Goal: Transaction & Acquisition: Obtain resource

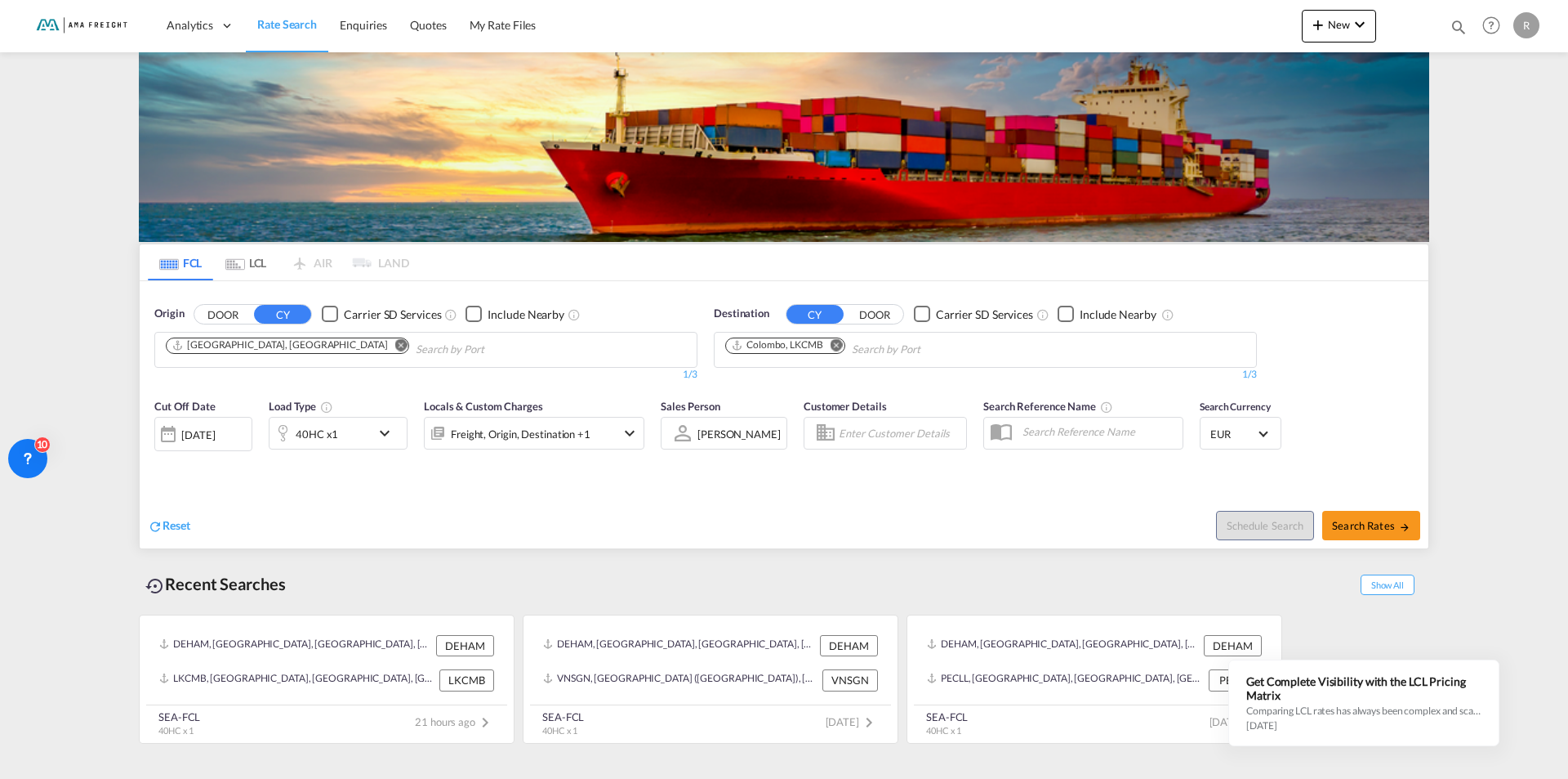
click at [395, 345] on md-icon "Remove" at bounding box center [401, 344] width 12 height 12
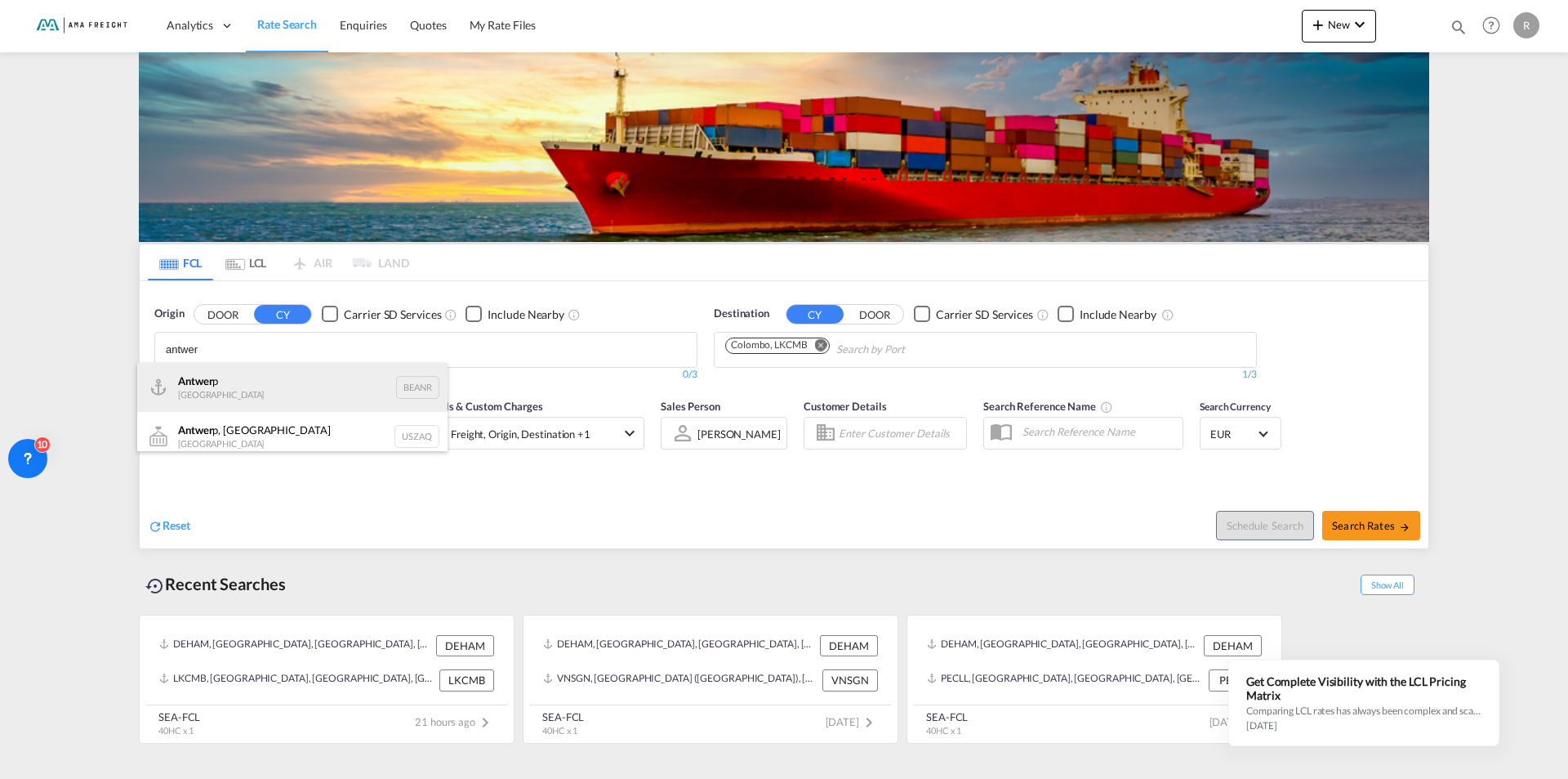
type input "antwer"
click at [213, 383] on div "Antwer p Belgium BEANR" at bounding box center [292, 387] width 310 height 49
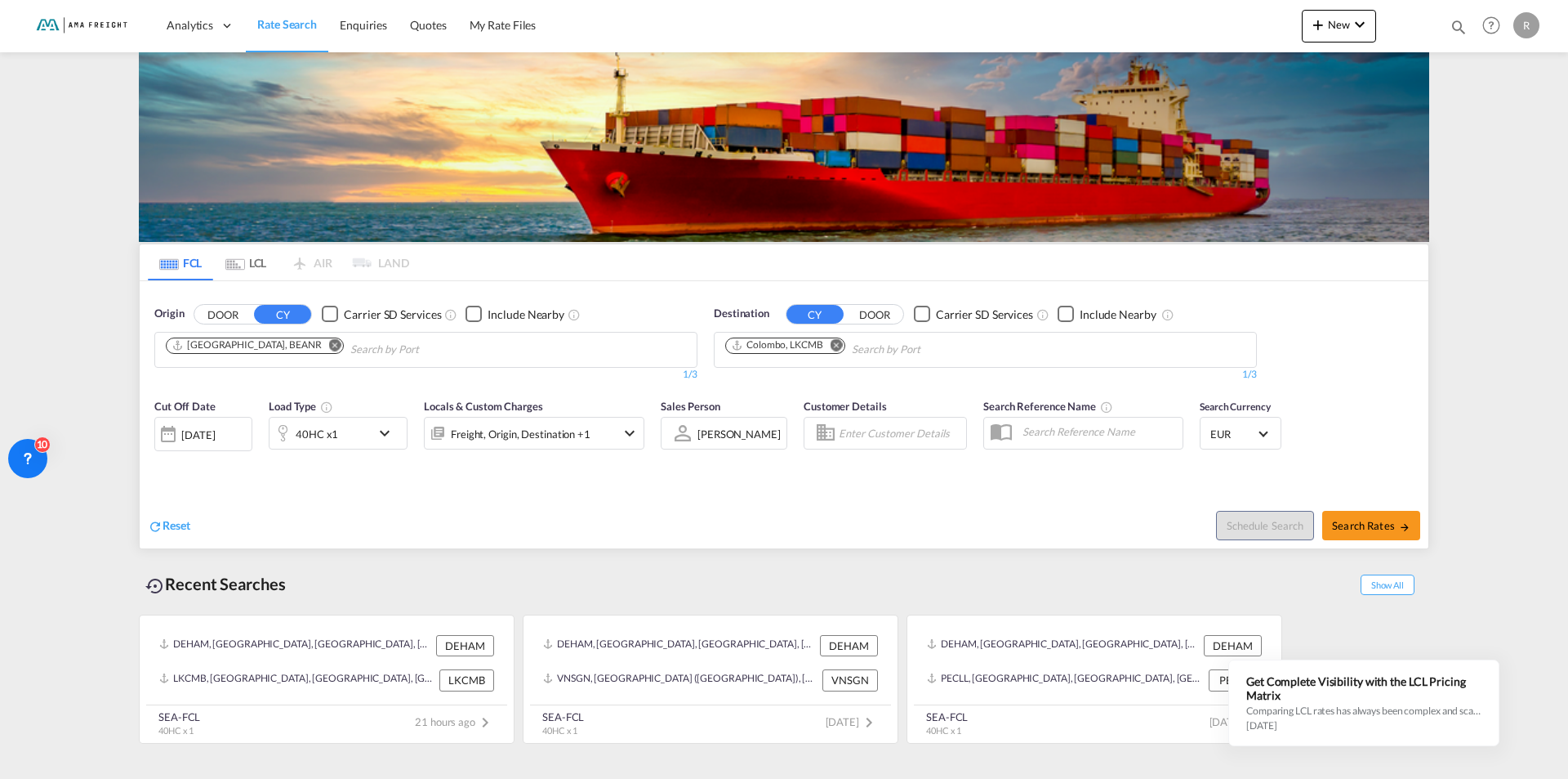
click at [836, 346] on md-icon "Remove" at bounding box center [836, 344] width 12 height 12
drag, startPoint x: 745, startPoint y: 348, endPoint x: 711, endPoint y: 343, distance: 34.4
drag, startPoint x: 747, startPoint y: 357, endPoint x: 720, endPoint y: 348, distance: 28.5
click at [720, 348] on md-chips "latt" at bounding box center [985, 349] width 541 height 34
drag, startPoint x: 745, startPoint y: 348, endPoint x: 723, endPoint y: 339, distance: 23.8
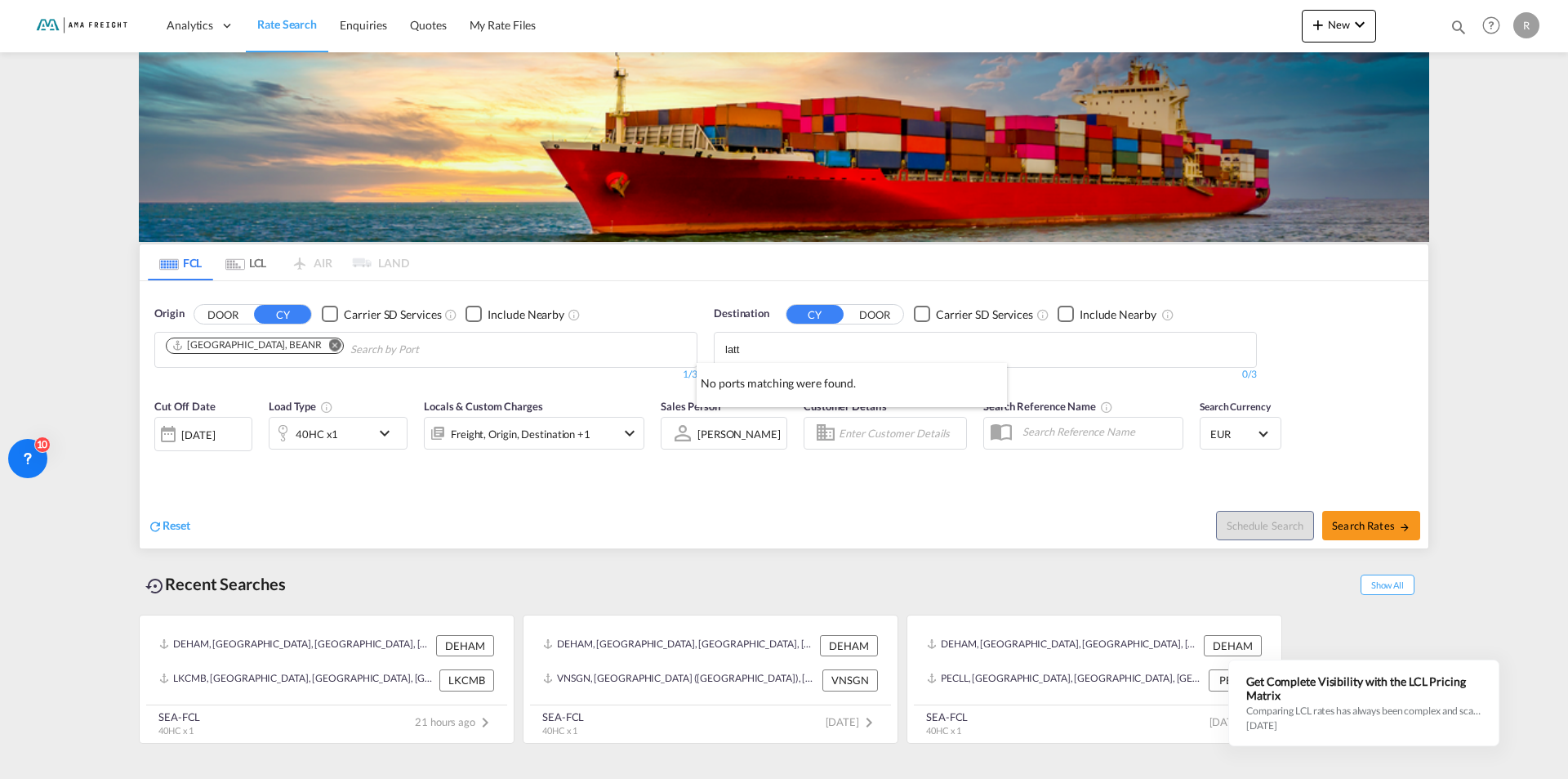
click at [722, 344] on body "Analytics Reports Rate Search Enquiries Quotes My Rate Files Analytics" at bounding box center [784, 390] width 1568 height 779
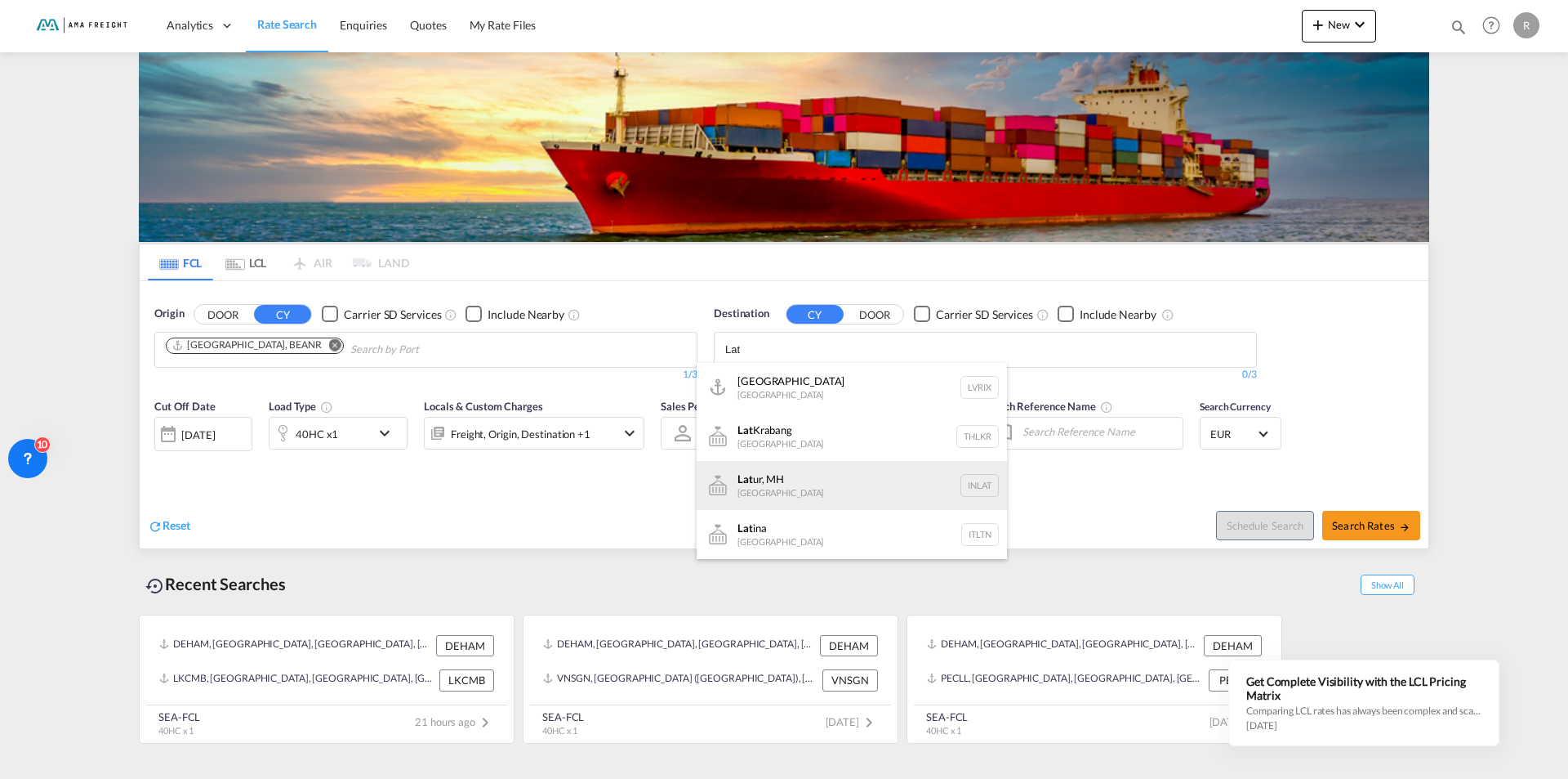
scroll to position [284, 0]
type input "Lat"
click at [771, 484] on div "Lat [PERSON_NAME] [GEOGRAPHIC_DATA] SYLTK" at bounding box center [851, 495] width 310 height 49
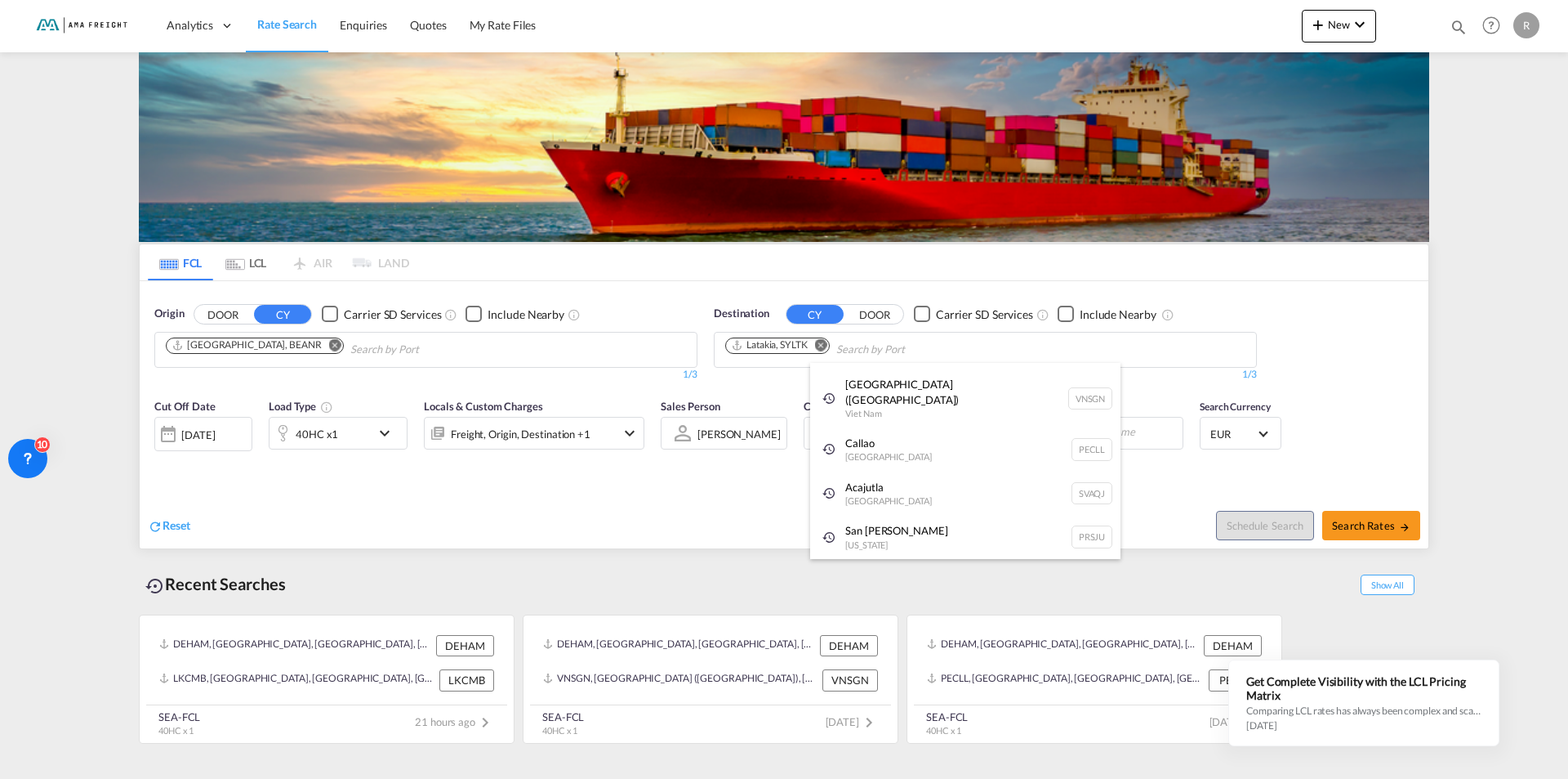
scroll to position [25, 0]
click at [384, 432] on md-icon "icon-chevron-down" at bounding box center [388, 432] width 28 height 20
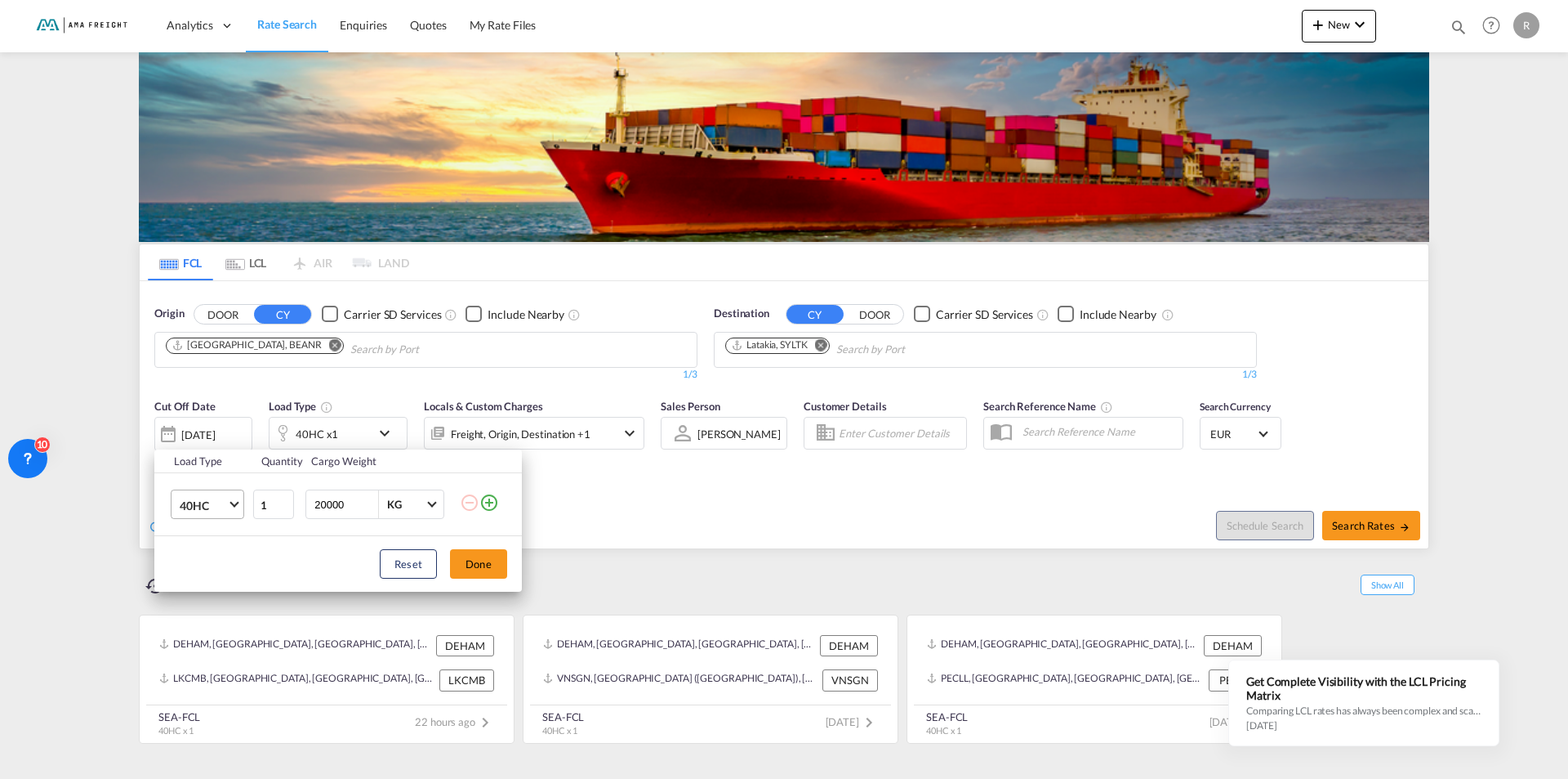
click at [230, 507] on md-select-value "40HC" at bounding box center [211, 504] width 65 height 28
click at [203, 422] on div "20GP" at bounding box center [194, 426] width 29 height 16
click at [345, 508] on input "20000" at bounding box center [345, 504] width 65 height 28
click at [368, 499] on input "20001" at bounding box center [345, 504] width 65 height 28
drag, startPoint x: 347, startPoint y: 501, endPoint x: 282, endPoint y: 496, distance: 65.2
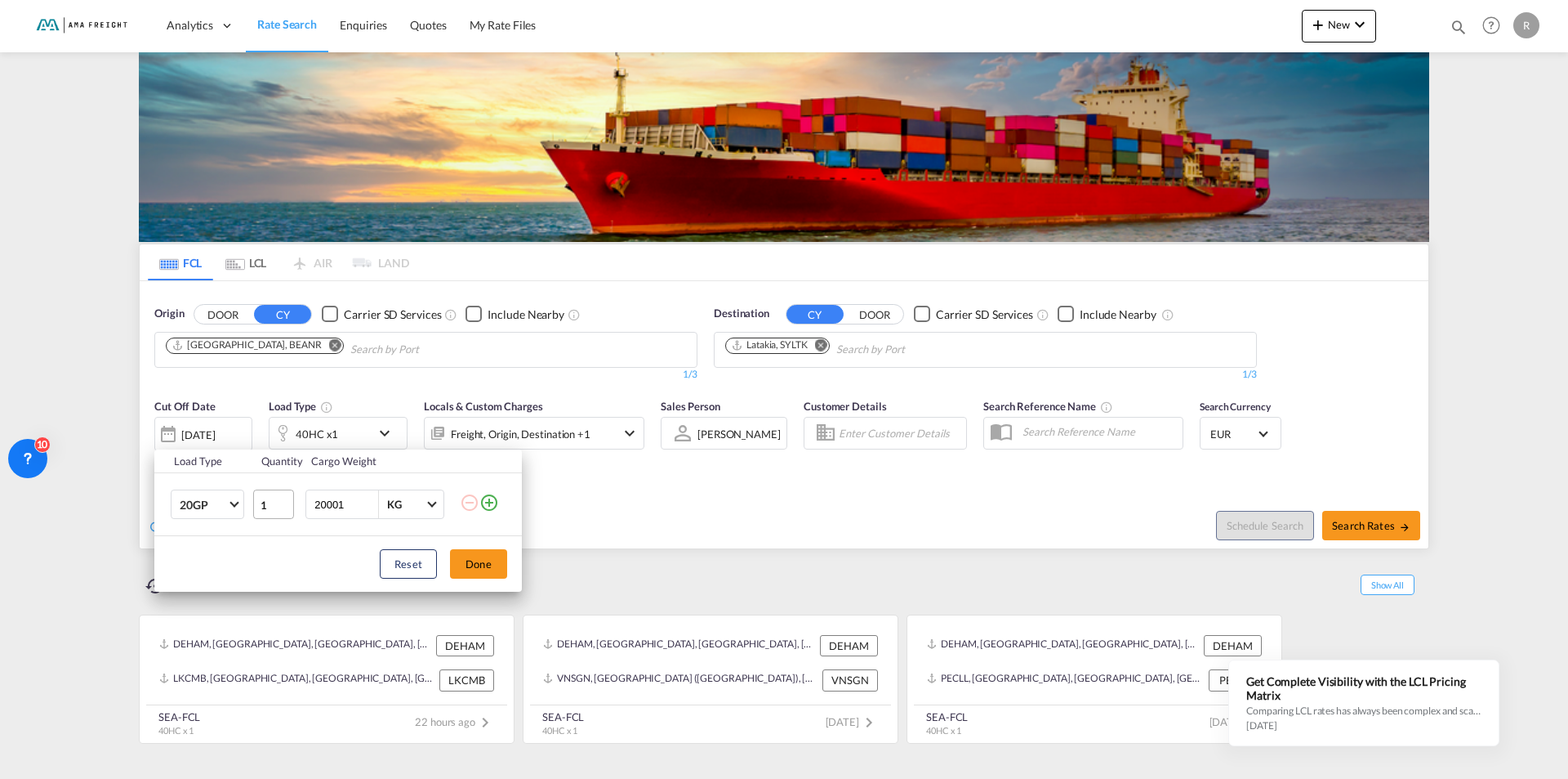
click at [282, 496] on tr "20GP 1 20001 KG KG" at bounding box center [338, 505] width 367 height 63
type input "23000"
click at [478, 564] on button "Done" at bounding box center [479, 563] width 57 height 30
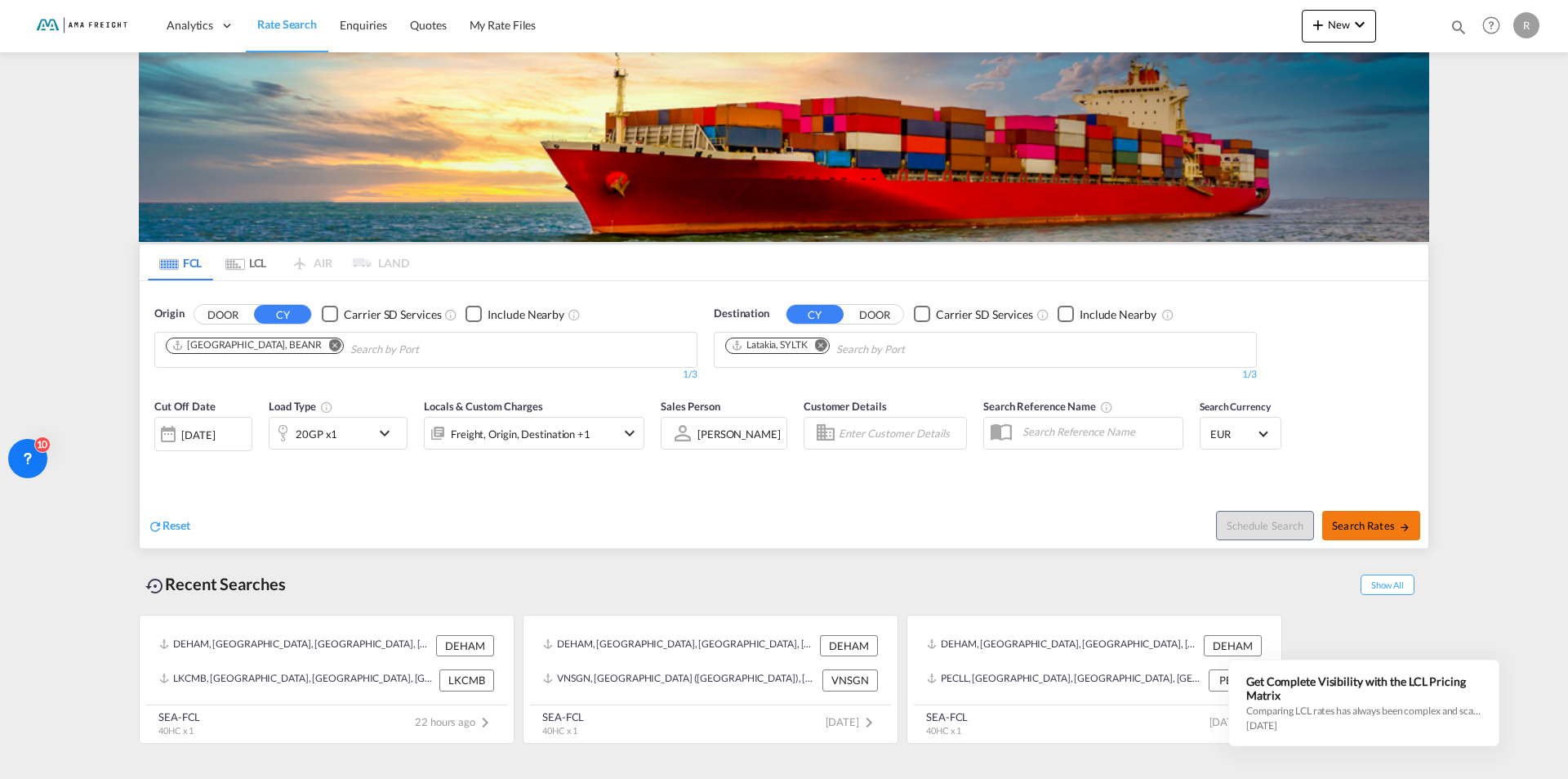
click at [1386, 530] on span "Search Rates" at bounding box center [1371, 525] width 78 height 13
type input "BEANR to SYLTK / [DATE]"
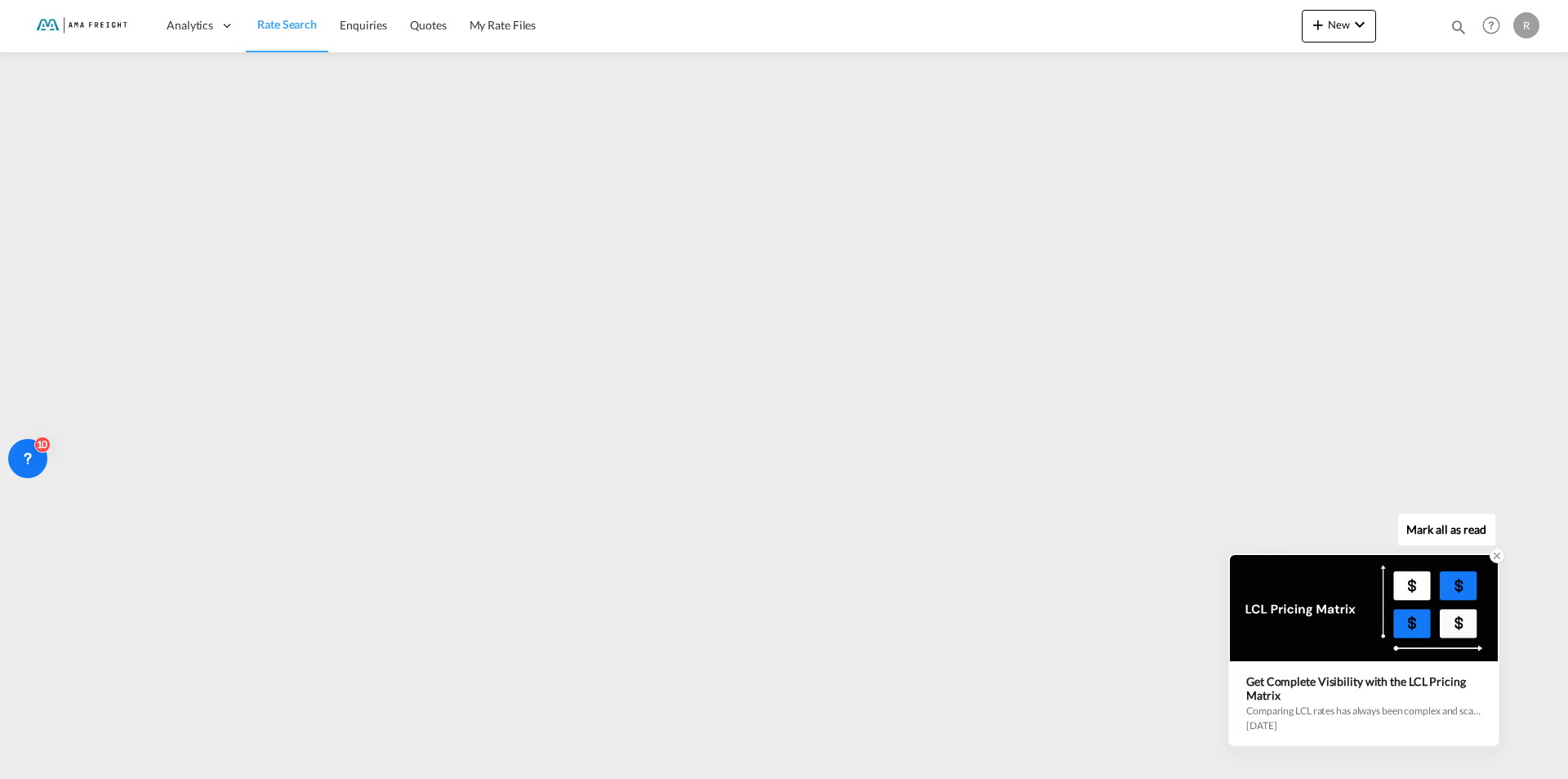
click at [1499, 557] on icon at bounding box center [1497, 556] width 11 height 11
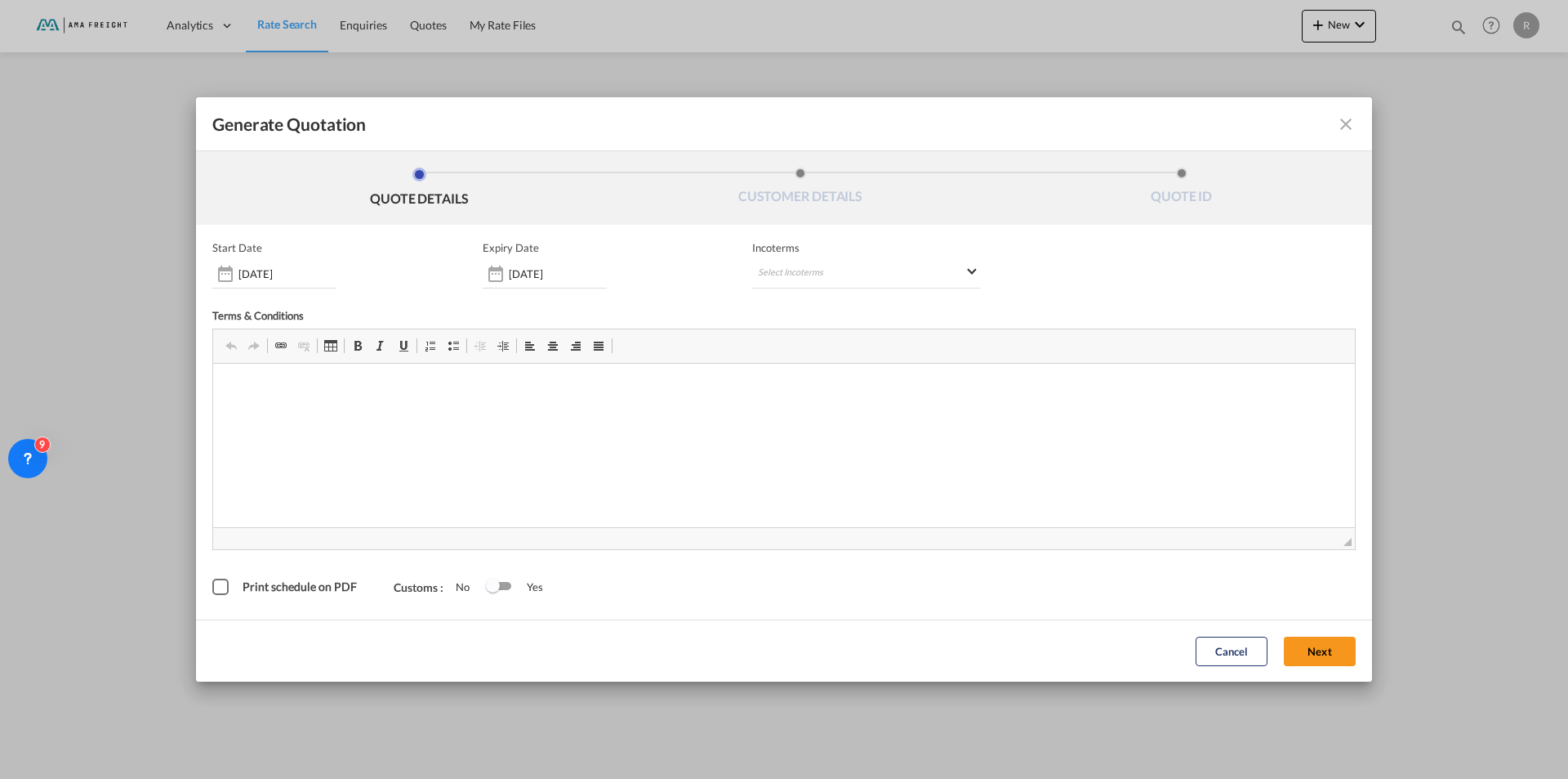
click at [1312, 736] on div "Generate Quotation QUOTE DETAILS CUSTOMER DETAILS QUOTE ID Start Date [DATE] Ex…" at bounding box center [784, 390] width 1568 height 779
click at [1361, 119] on md-toolbar "Generate Quotation" at bounding box center [784, 124] width 1176 height 53
click at [1347, 126] on md-icon "icon-close fg-AAA8AD cursor m-0" at bounding box center [1346, 124] width 20 height 20
click at [1325, 655] on button "Next" at bounding box center [1319, 651] width 72 height 30
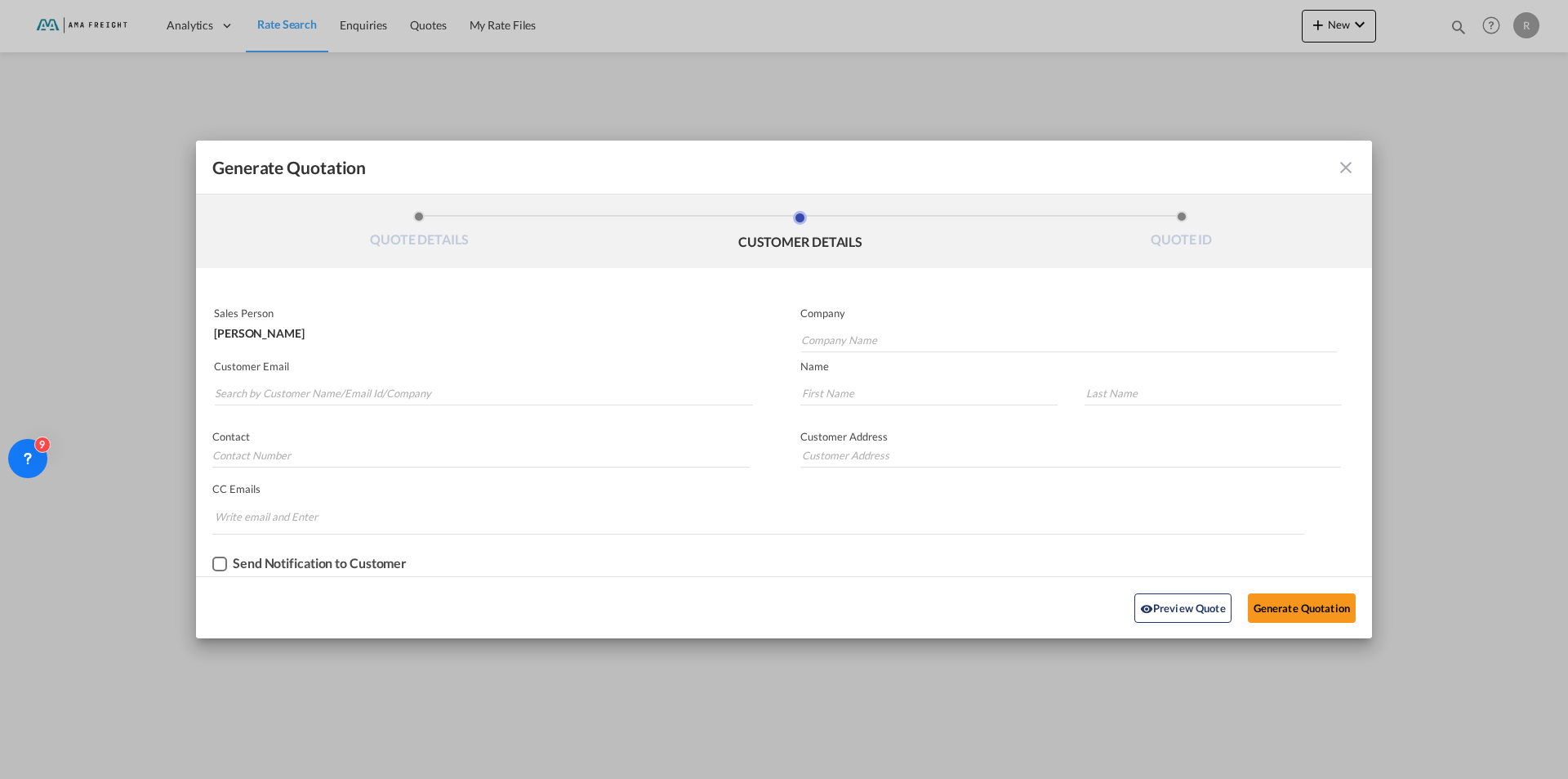
click at [1349, 169] on md-icon "icon-close fg-AAA8AD cursor m-0" at bounding box center [1346, 167] width 20 height 20
